Goal: Task Accomplishment & Management: Manage account settings

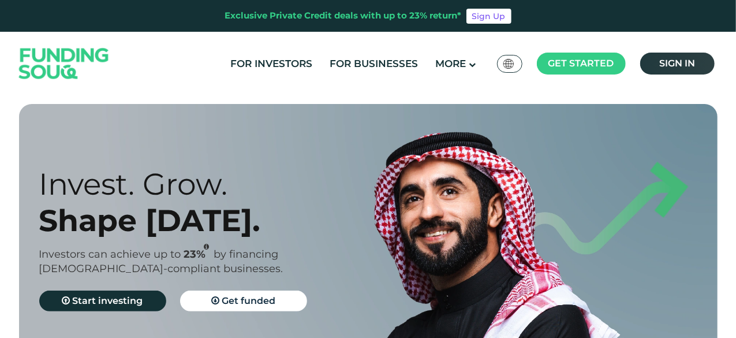
click at [668, 62] on span "Sign in" at bounding box center [677, 63] width 36 height 11
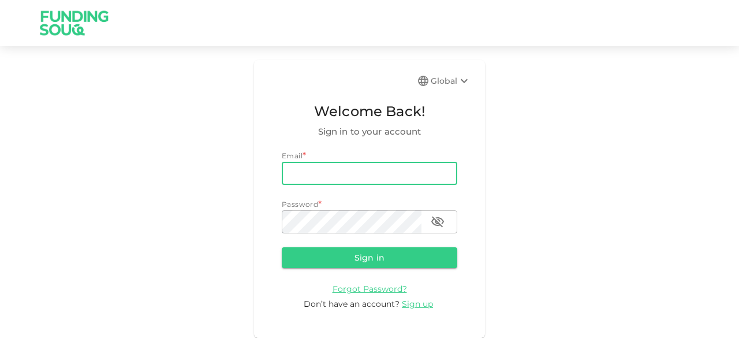
click at [314, 177] on input "email" at bounding box center [369, 173] width 175 height 23
type input "[EMAIL_ADDRESS][DOMAIN_NAME]"
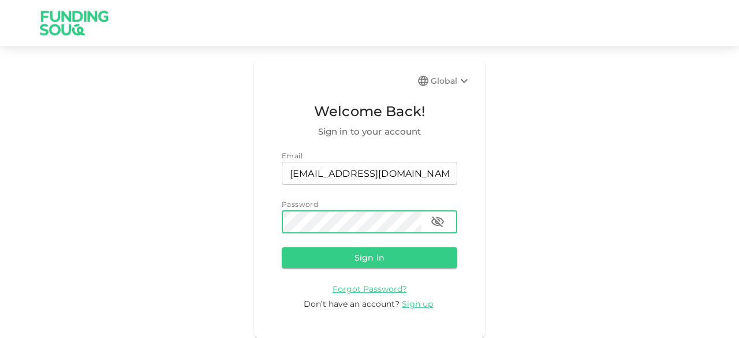
click at [282, 247] on button "Sign in" at bounding box center [369, 257] width 175 height 21
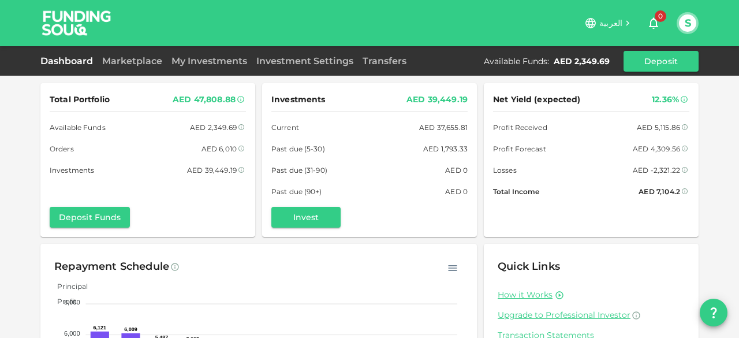
click at [617, 20] on span "العربية" at bounding box center [610, 23] width 23 height 10
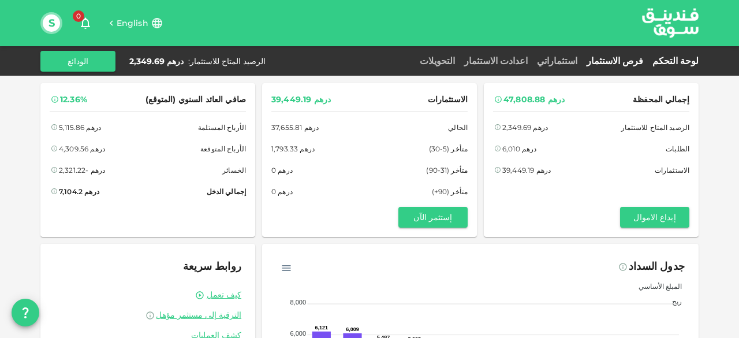
click at [629, 58] on link "فرص الاستثمار" at bounding box center [615, 60] width 66 height 11
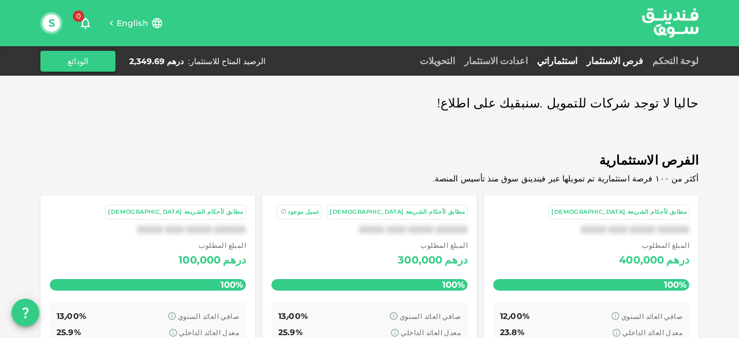
click at [582, 57] on link "استثماراتي" at bounding box center [557, 60] width 50 height 11
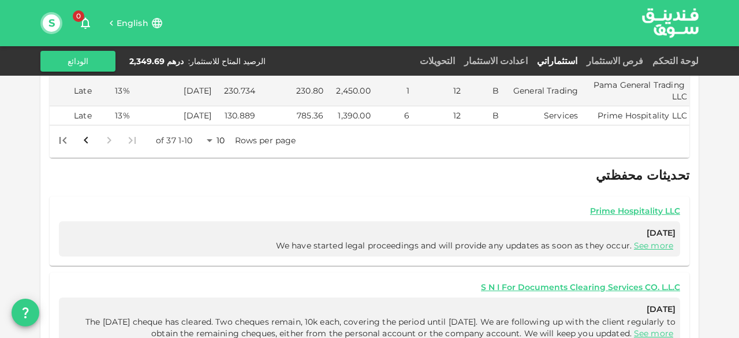
scroll to position [496, 0]
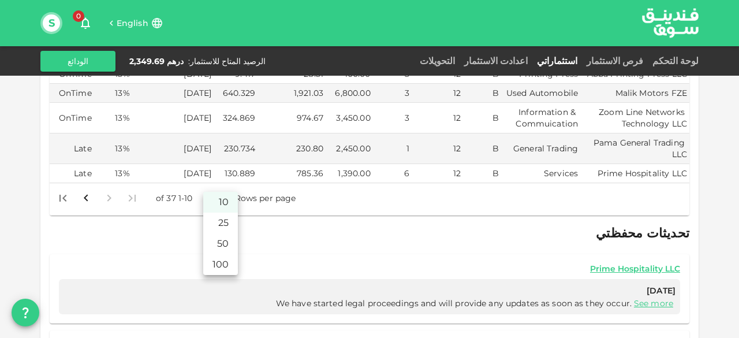
click at [212, 182] on body "English 0 S لوحة التحكم فرص الاستثمار استثماراتي اعدادت الاستثمار التحويلات الر…" at bounding box center [369, 169] width 739 height 338
click at [222, 241] on li "50" at bounding box center [220, 243] width 35 height 21
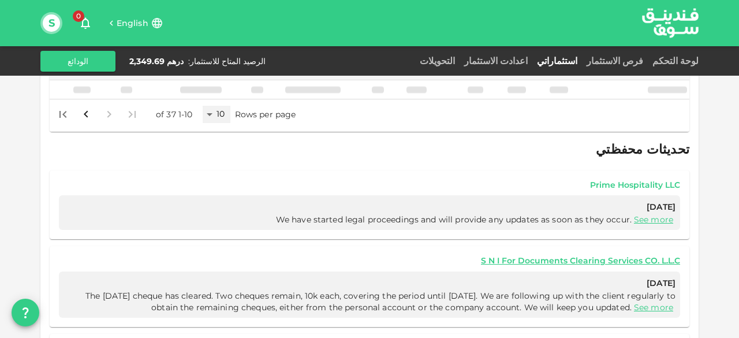
scroll to position [482, 0]
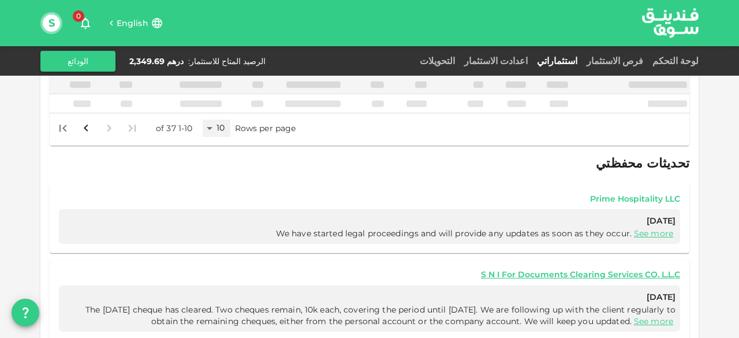
type input "50"
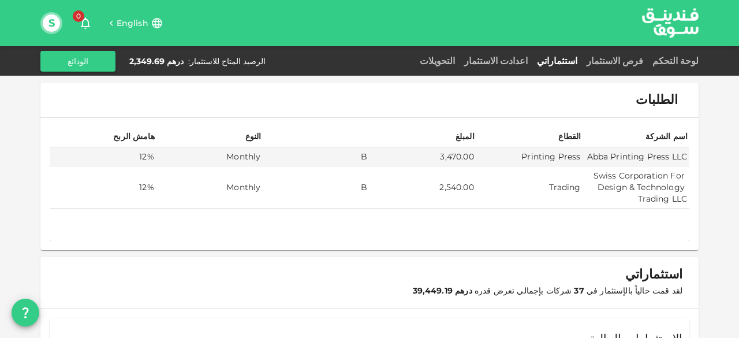
scroll to position [0, 0]
